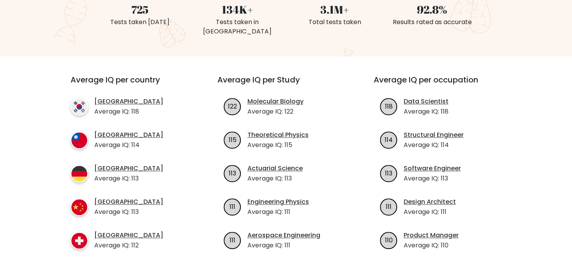
scroll to position [210, 0]
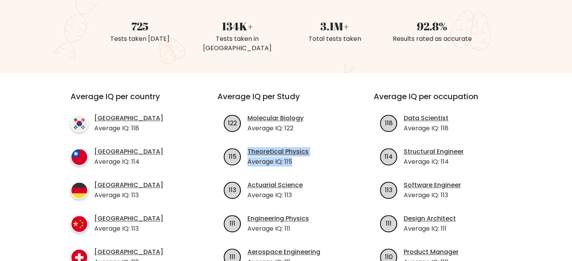
drag, startPoint x: 245, startPoint y: 142, endPoint x: 305, endPoint y: 153, distance: 60.7
click at [305, 153] on li "115 Theoretical Physics Average IQ: 115" at bounding box center [286, 156] width 138 height 19
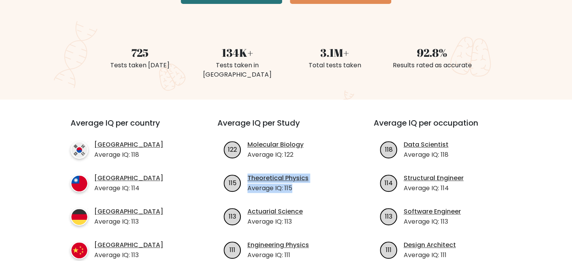
scroll to position [168, 0]
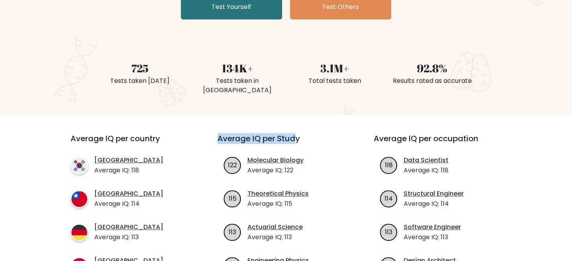
drag, startPoint x: 220, startPoint y: 127, endPoint x: 296, endPoint y: 127, distance: 76.4
click at [296, 134] on h3 "Average IQ per Study" at bounding box center [286, 143] width 138 height 19
drag, startPoint x: 294, startPoint y: 150, endPoint x: 249, endPoint y: 148, distance: 45.6
click at [249, 156] on li "122 Molecular Biology Average IQ: 122" at bounding box center [286, 165] width 138 height 19
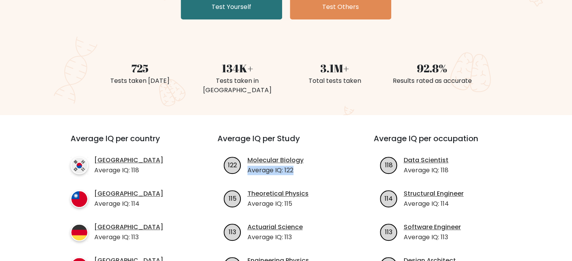
drag, startPoint x: 298, startPoint y: 161, endPoint x: 271, endPoint y: 149, distance: 29.8
click at [249, 166] on p "Average IQ: 122" at bounding box center [275, 170] width 56 height 9
click at [314, 156] on li "122 Molecular Biology Average IQ: 122" at bounding box center [286, 165] width 138 height 19
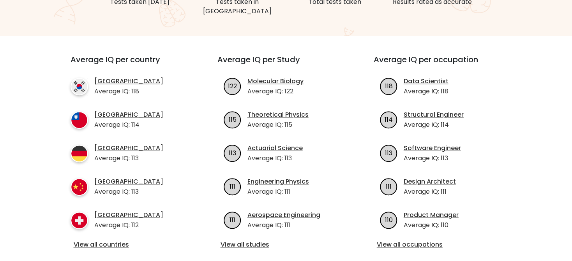
scroll to position [210, 0]
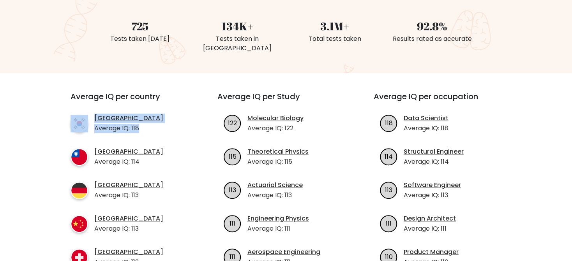
drag, startPoint x: 143, startPoint y: 119, endPoint x: 88, endPoint y: 113, distance: 55.7
click at [88, 114] on li "South Korea Average IQ: 118" at bounding box center [130, 123] width 119 height 19
click at [153, 115] on li "South Korea Average IQ: 118" at bounding box center [130, 123] width 119 height 19
drag, startPoint x: 133, startPoint y: 117, endPoint x: 110, endPoint y: 118, distance: 23.4
click at [110, 124] on p "Average IQ: 118" at bounding box center [128, 128] width 69 height 9
